Goal: Task Accomplishment & Management: Manage account settings

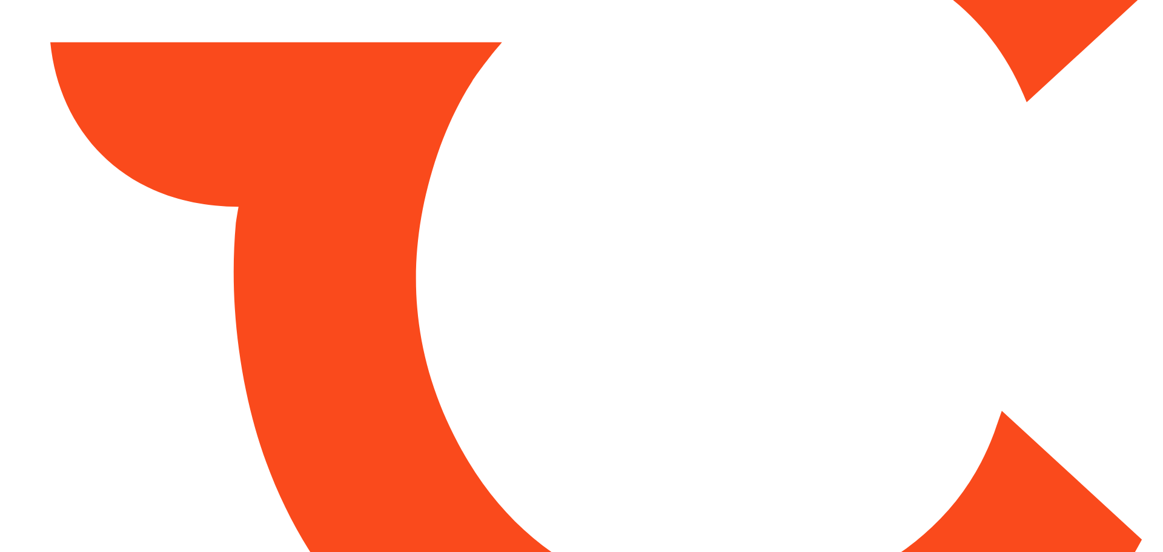
type input "*****"
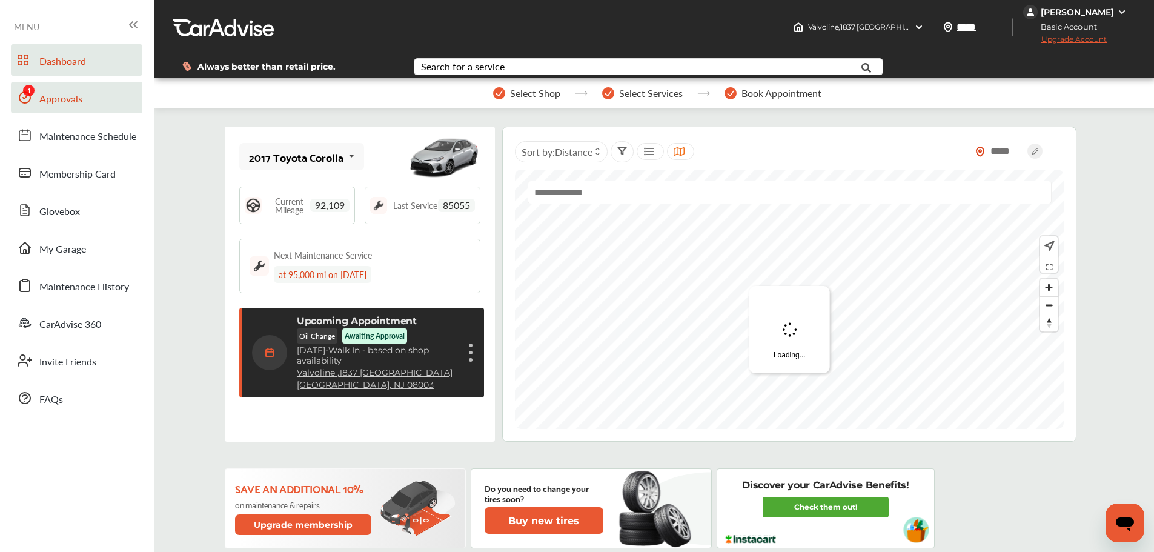
drag, startPoint x: 50, startPoint y: 103, endPoint x: 67, endPoint y: 102, distance: 17.6
click at [50, 103] on span "Approvals" at bounding box center [60, 100] width 43 height 16
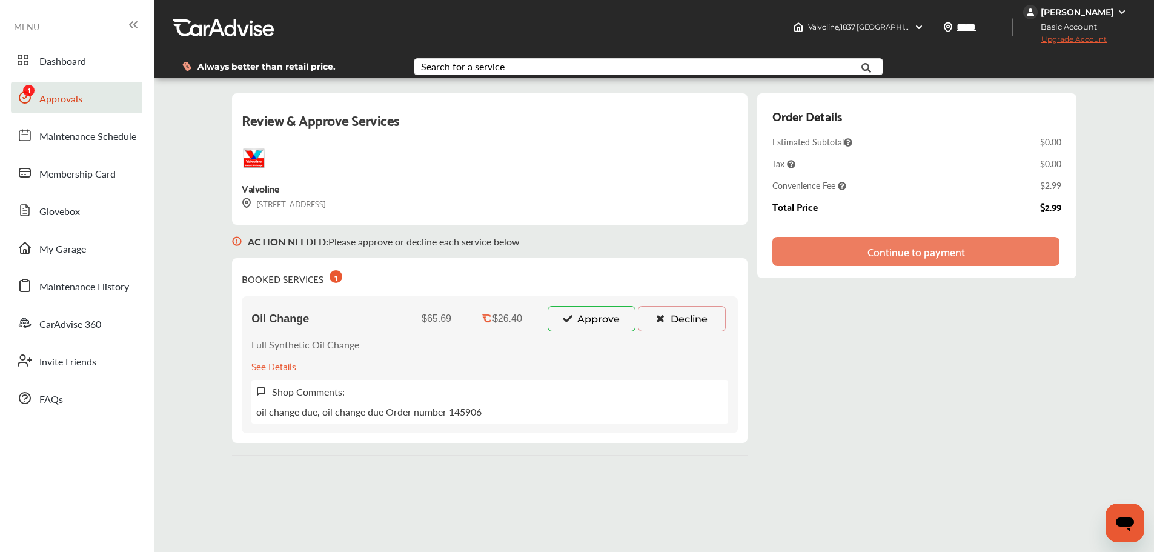
click at [596, 322] on button "Approve" at bounding box center [592, 318] width 88 height 25
